Goal: Information Seeking & Learning: Learn about a topic

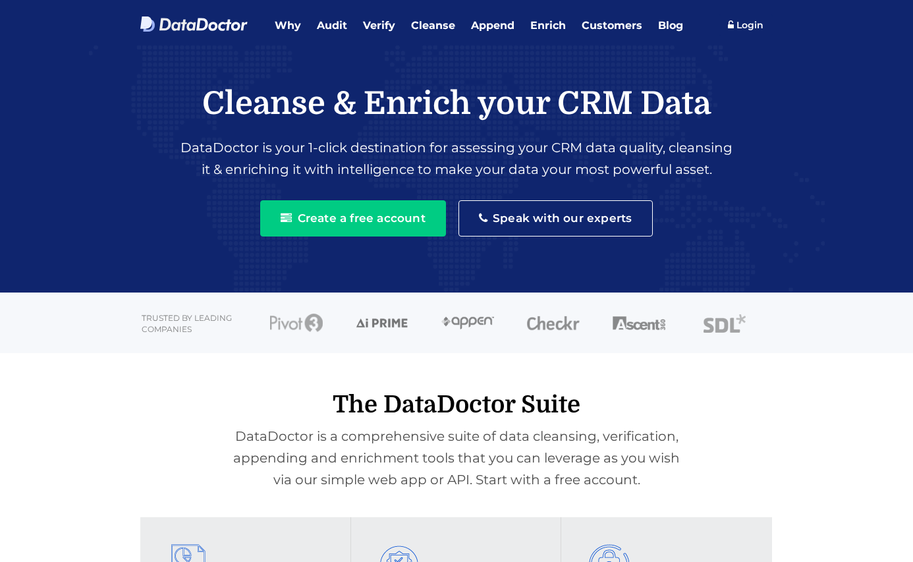
click at [104, 242] on div "Cleanse & Enrich your CRM Data DataDoctor is your 1-click destination for asses…" at bounding box center [457, 154] width 758 height 218
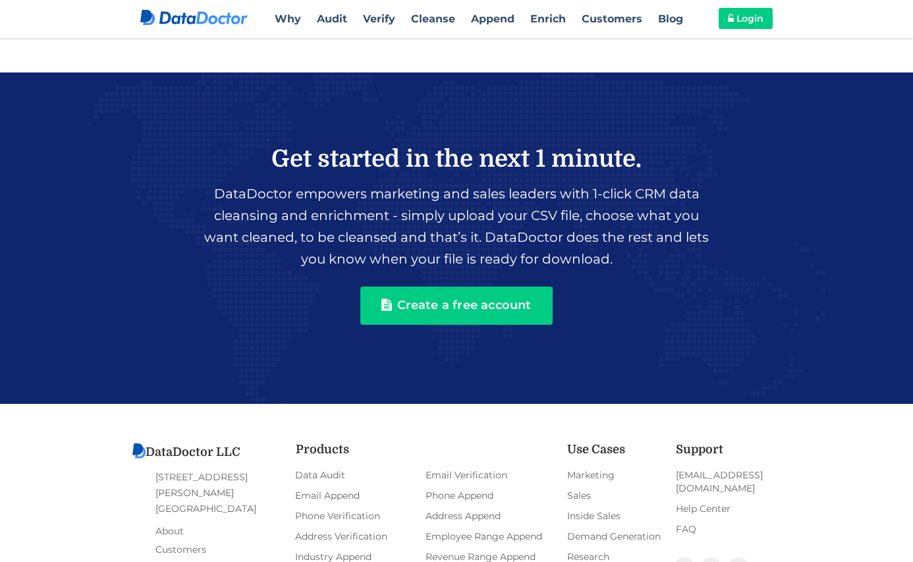
scroll to position [2824, 0]
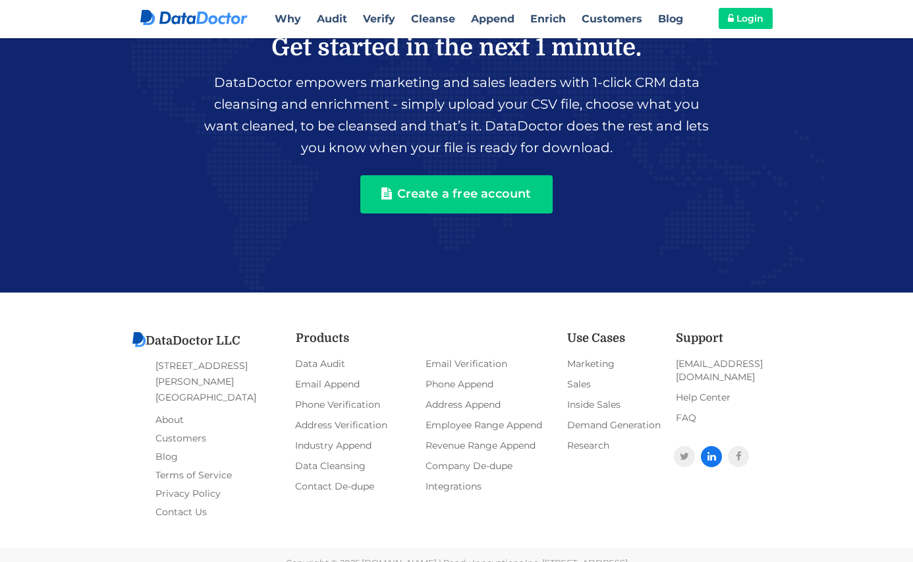
click at [717, 447] on link at bounding box center [711, 456] width 21 height 21
click at [681, 451] on icon at bounding box center [684, 456] width 9 height 10
click at [742, 446] on link at bounding box center [738, 456] width 21 height 21
click at [457, 365] on link "Email Verification" at bounding box center [489, 363] width 131 height 17
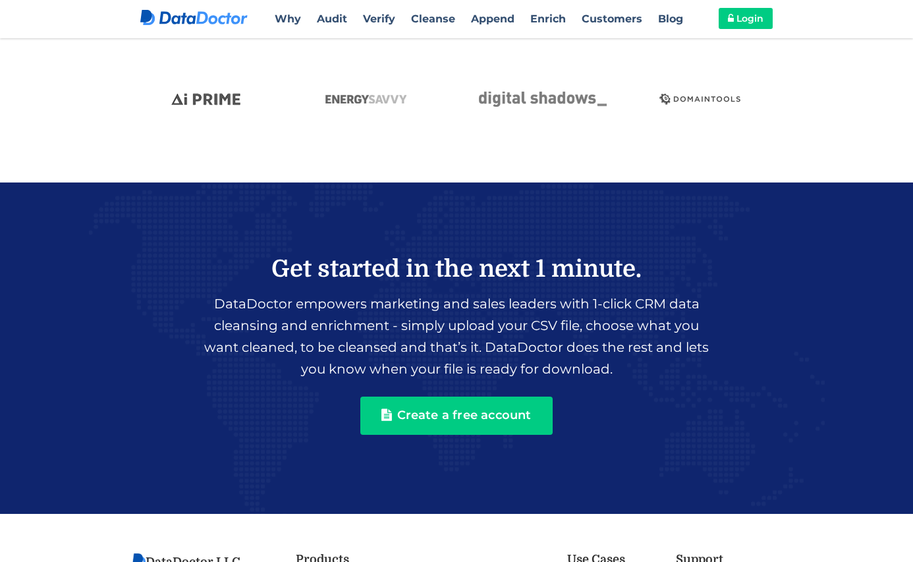
scroll to position [1868, 0]
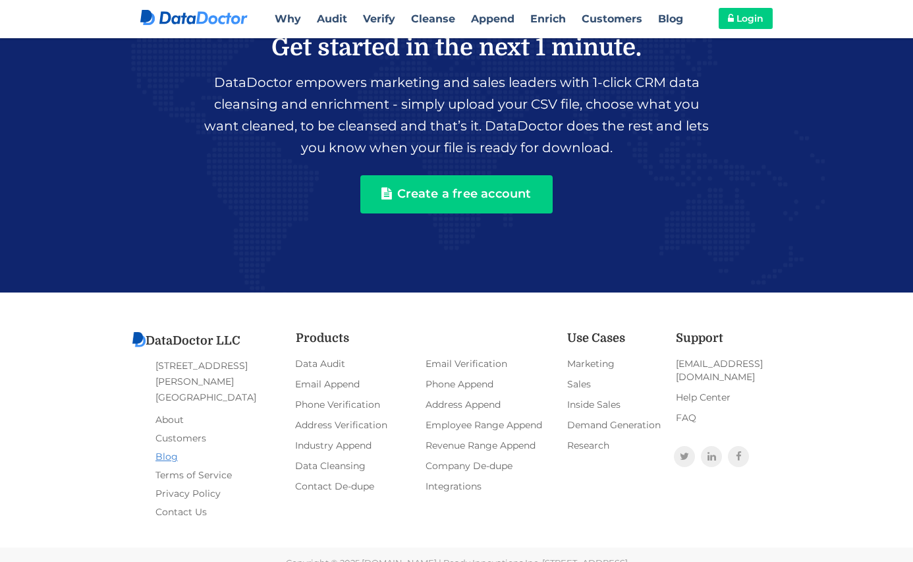
click at [169, 447] on link "Blog" at bounding box center [167, 456] width 22 height 18
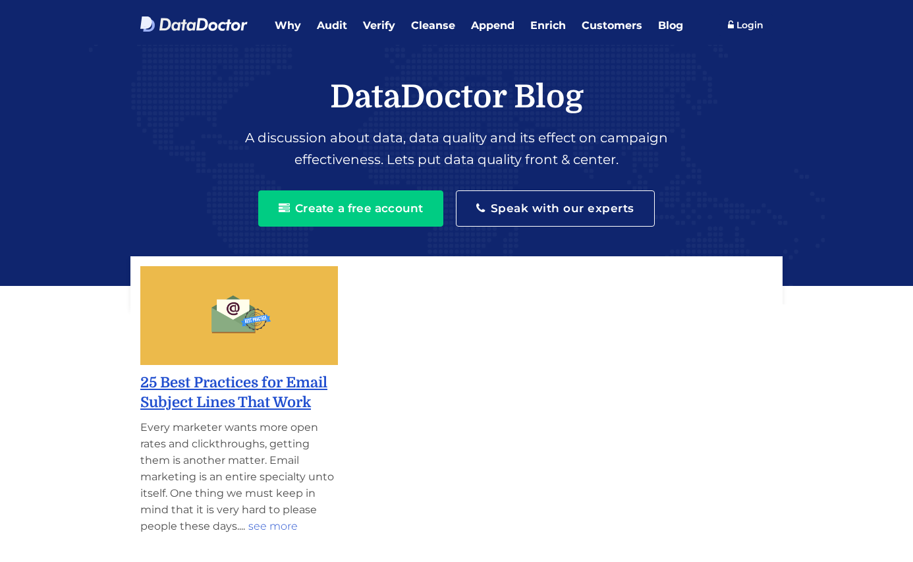
click at [230, 403] on link "25 Best Practices for Email Subject Lines That Work" at bounding box center [239, 393] width 198 height 40
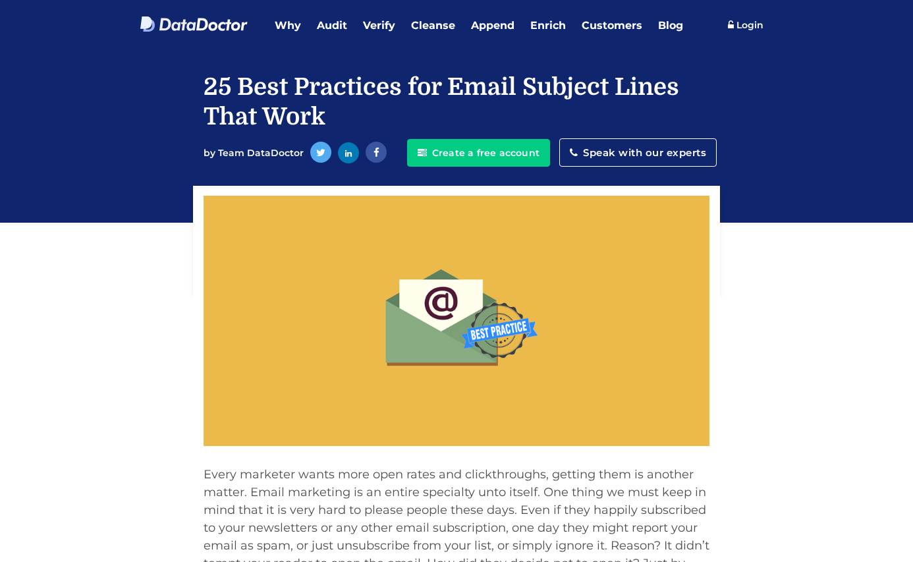
click at [645, 155] on button "Speak with our experts" at bounding box center [639, 152] width 158 height 28
